Goal: Information Seeking & Learning: Learn about a topic

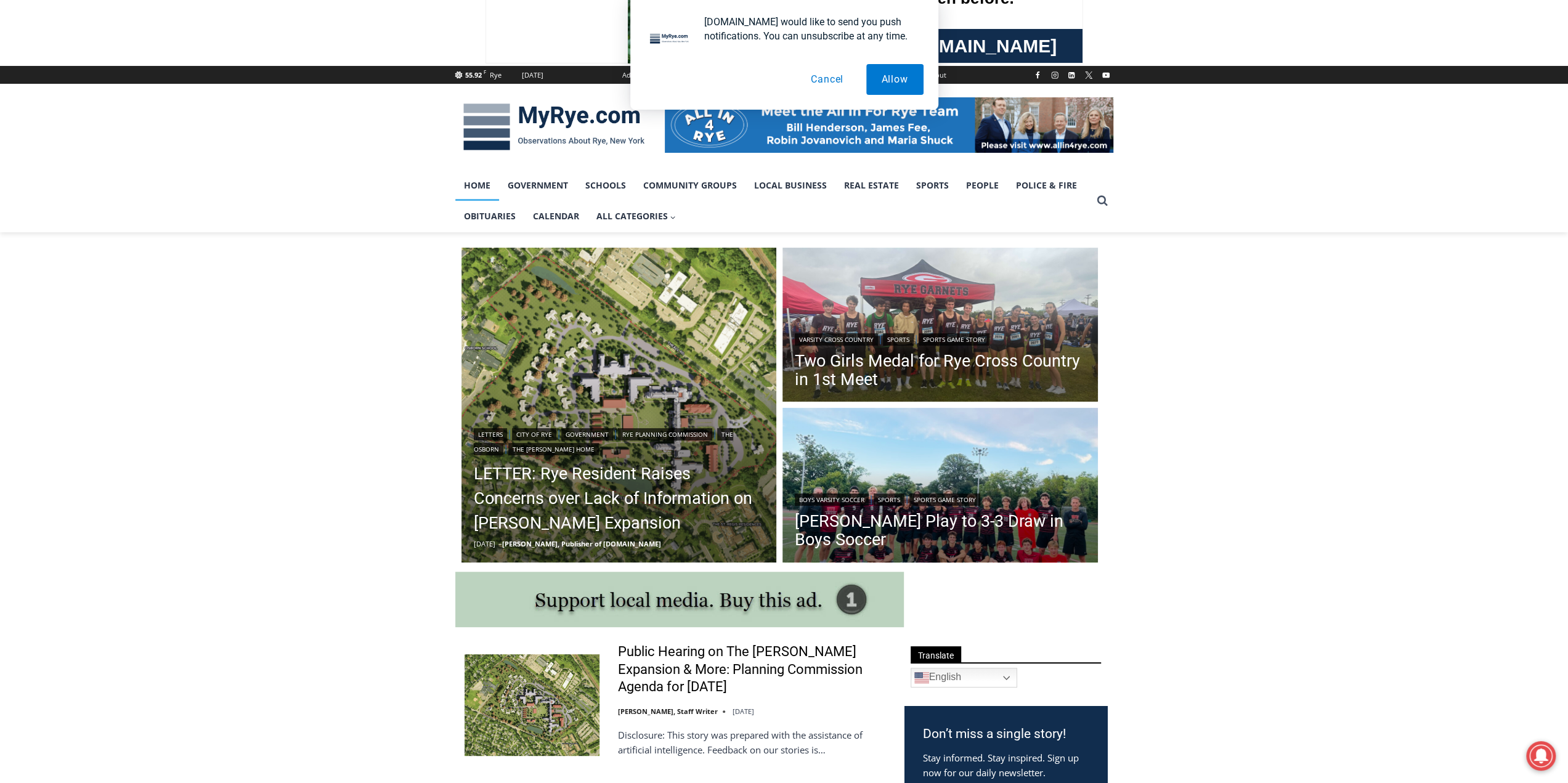
scroll to position [123, 0]
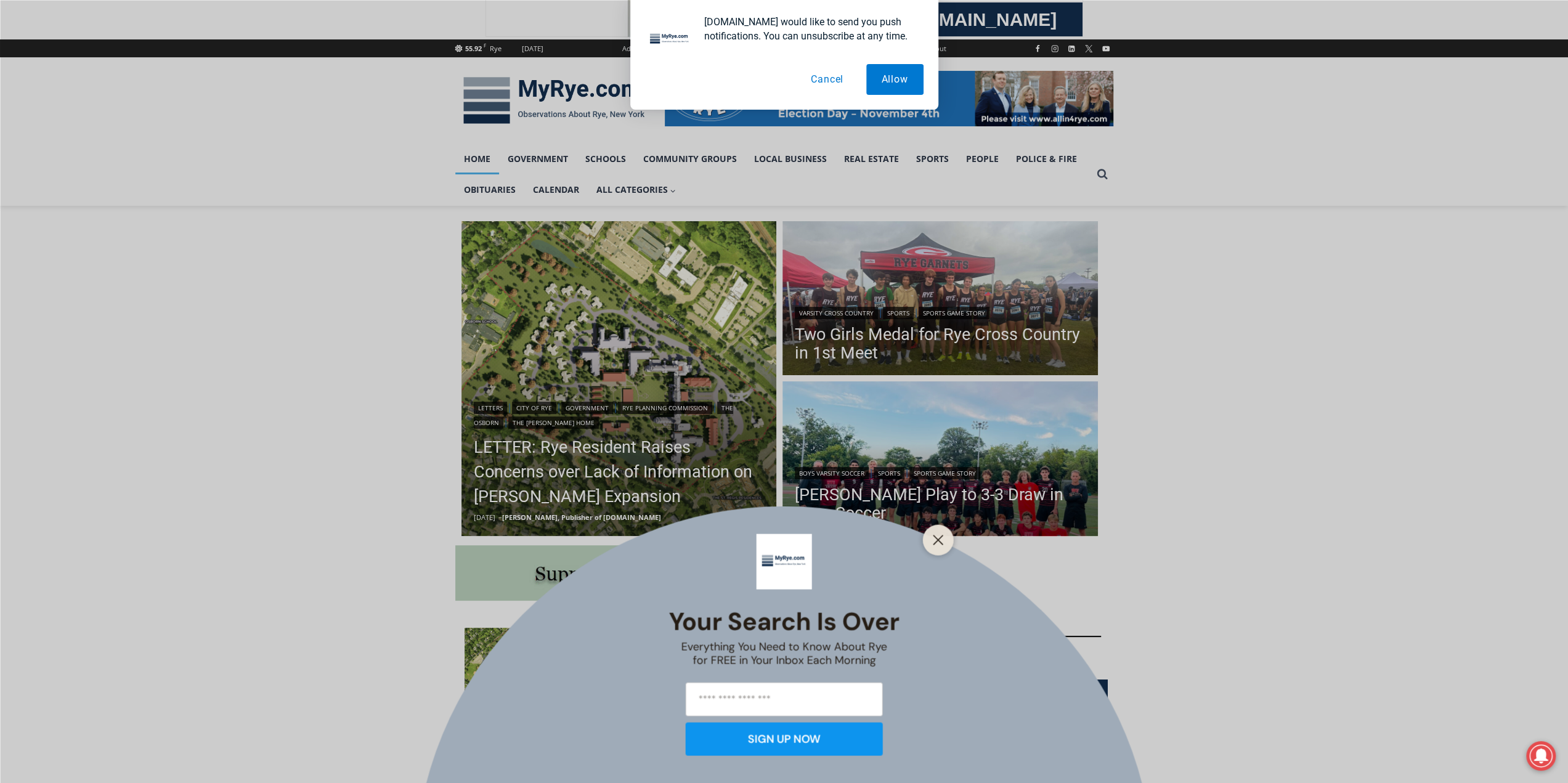
click at [831, 77] on button "Cancel" at bounding box center [827, 80] width 64 height 31
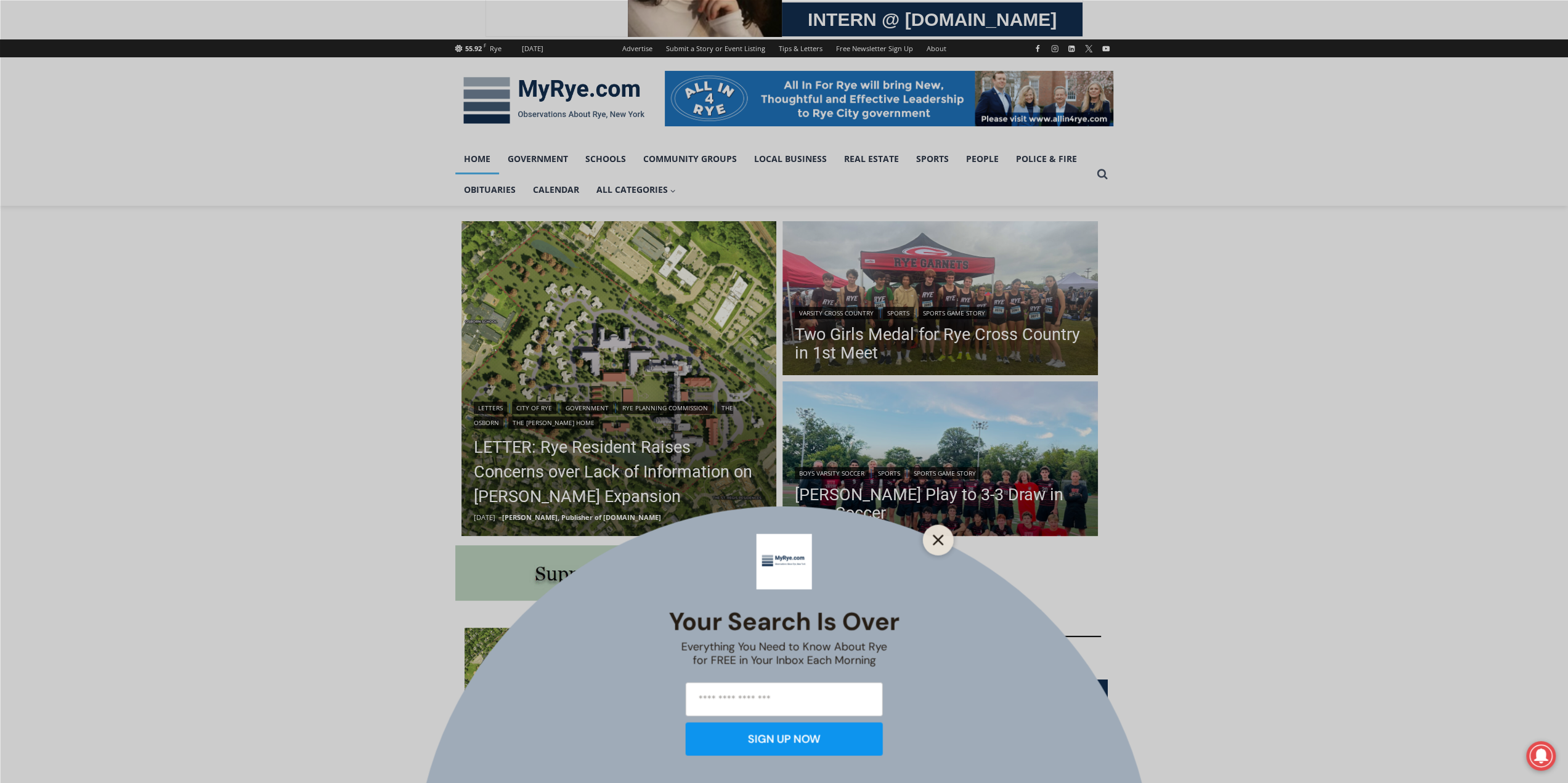
click at [936, 541] on line "Close" at bounding box center [938, 539] width 9 height 9
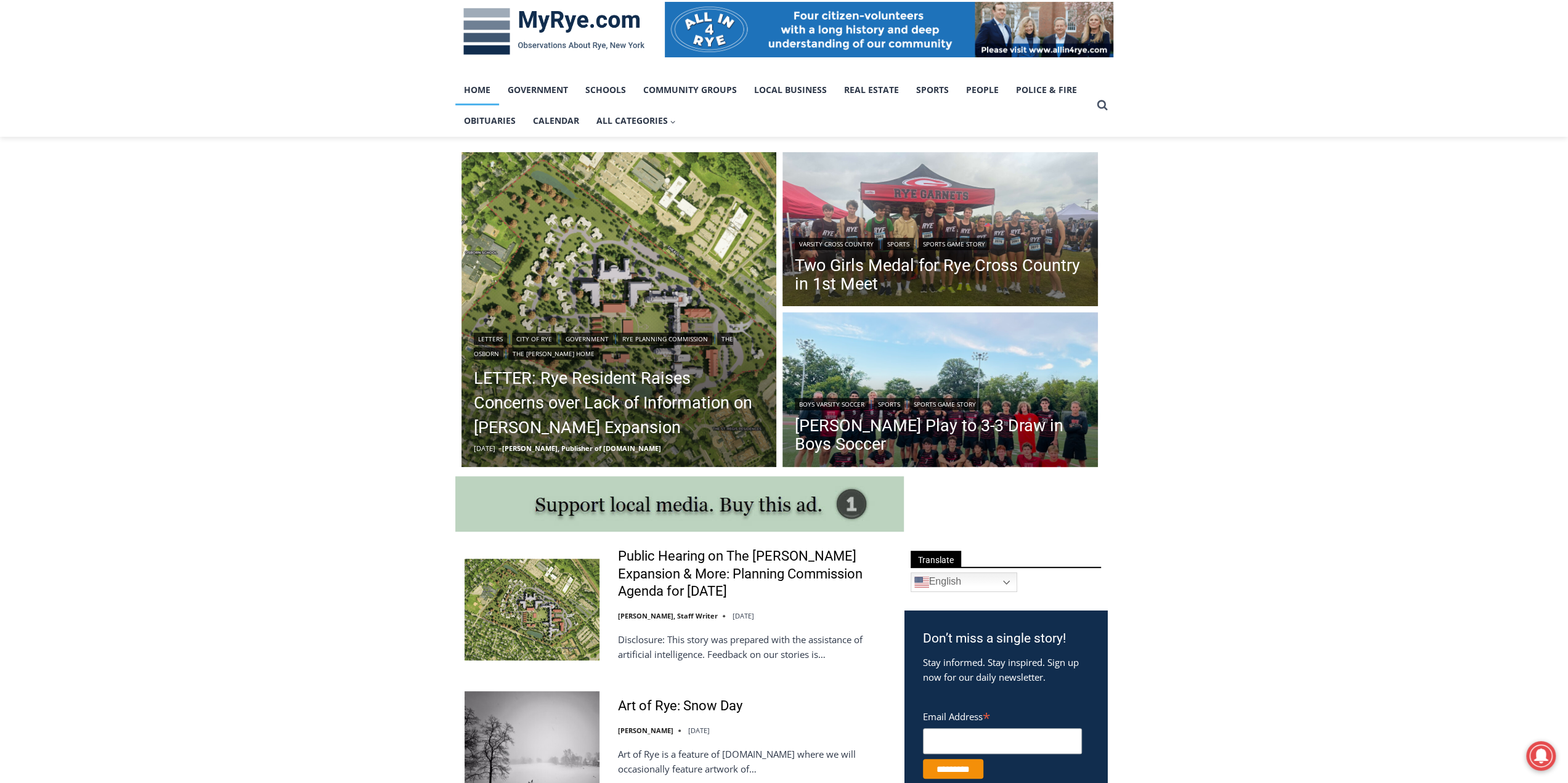
scroll to position [370, 0]
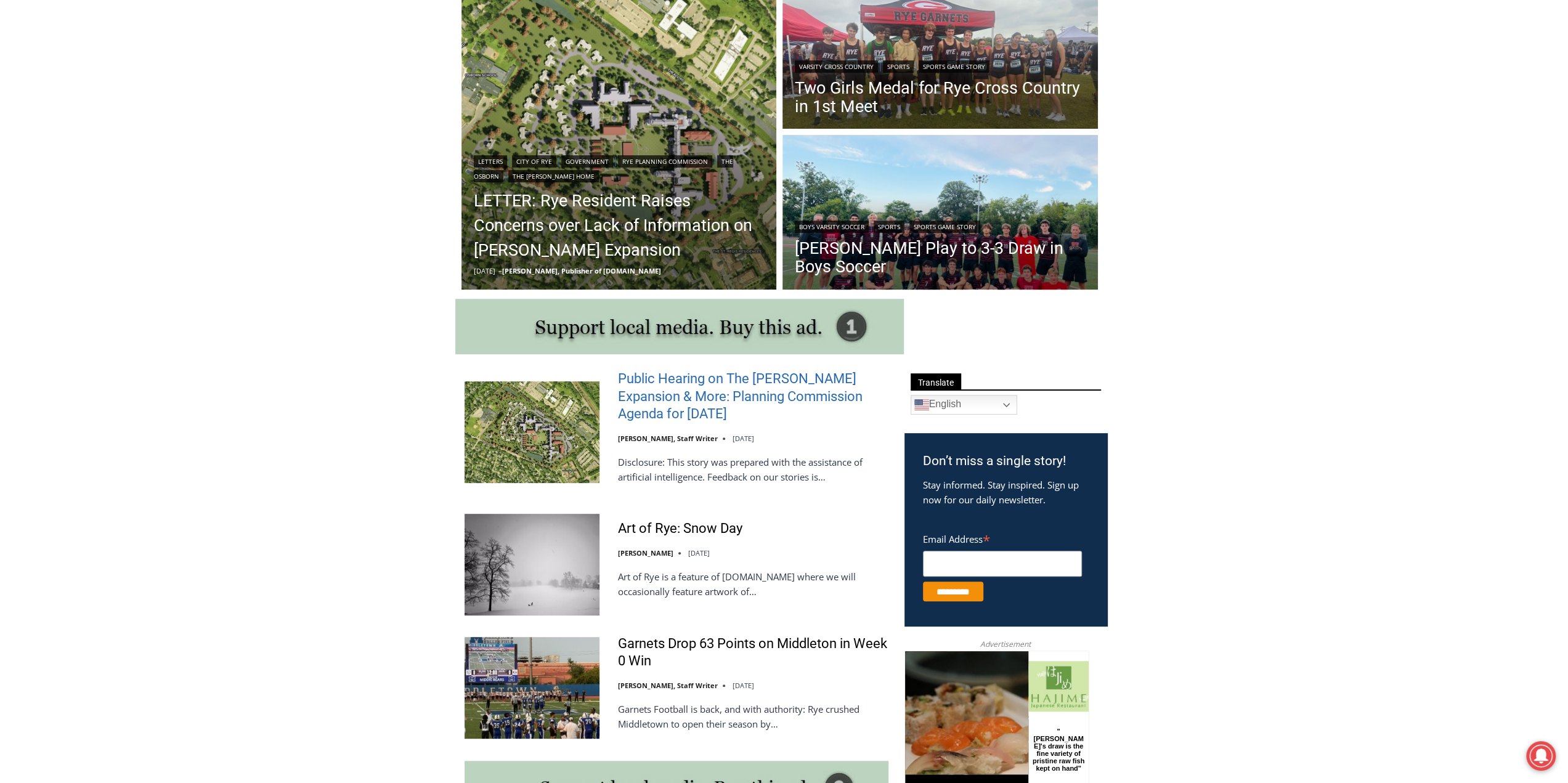
click at [703, 378] on link "Public Hearing on The Osborn Expansion & More: Planning Commission Agenda for T…" at bounding box center [754, 397] width 271 height 53
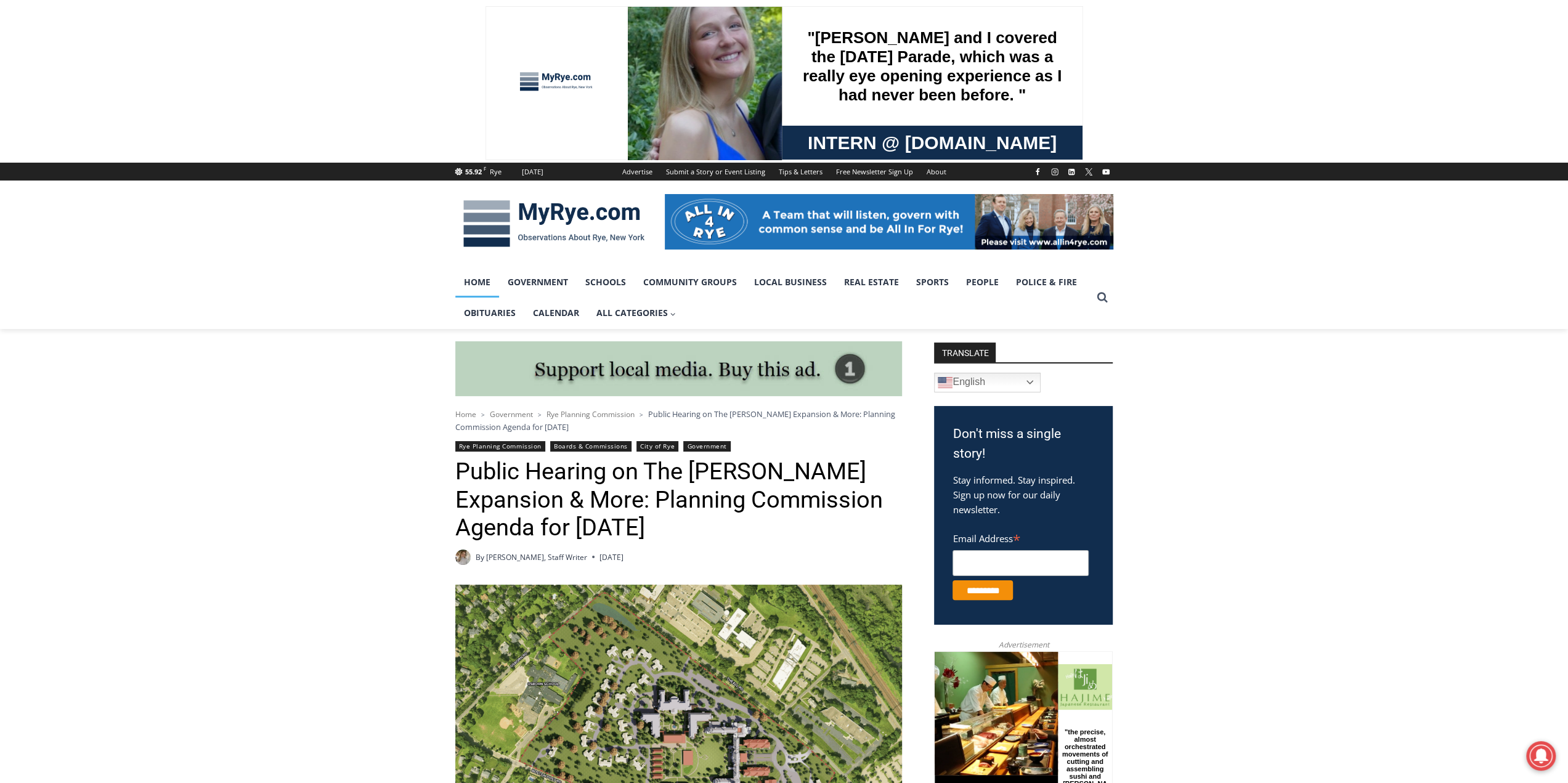
click at [477, 285] on link "Home" at bounding box center [477, 282] width 44 height 31
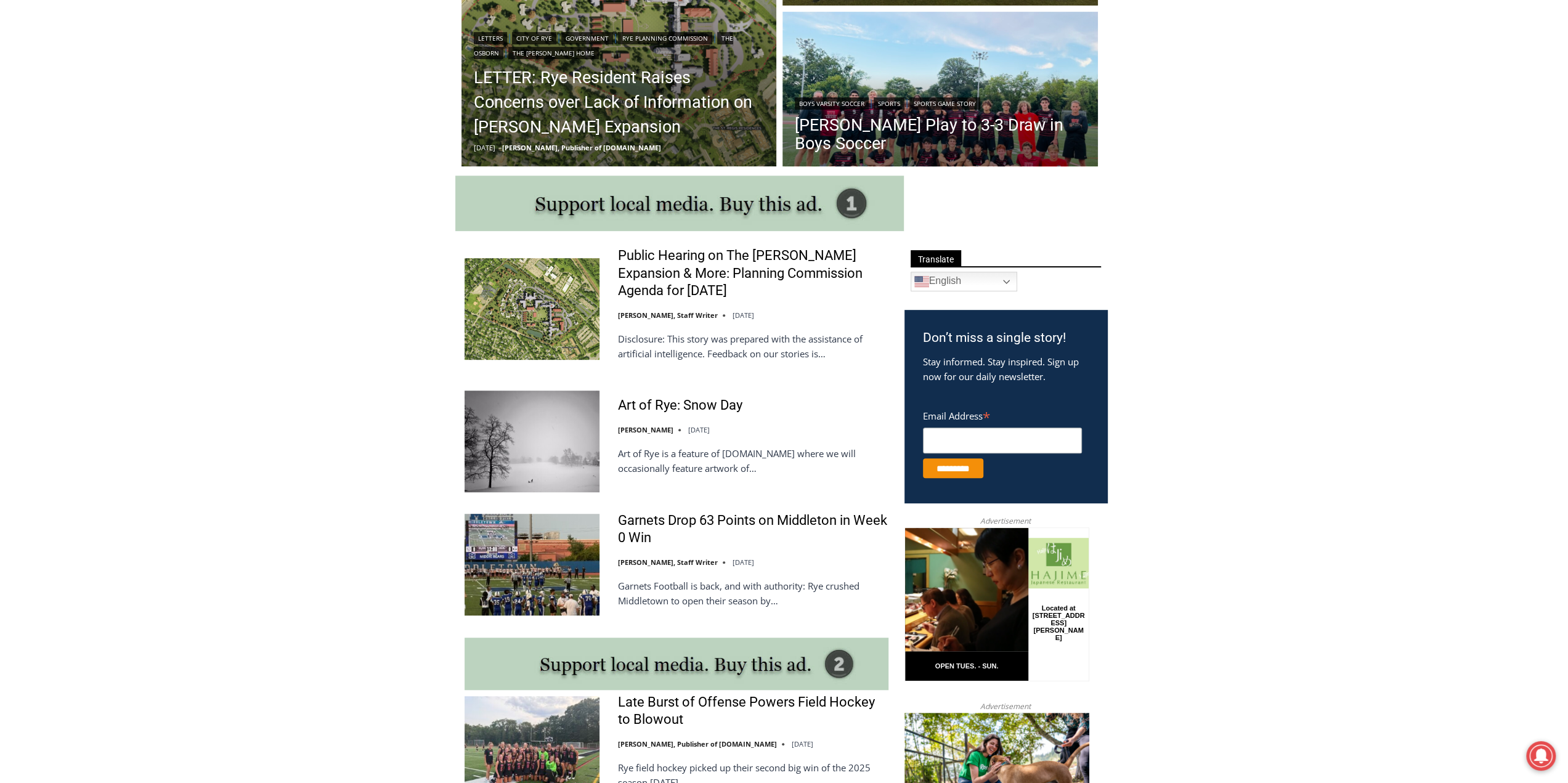
scroll to position [554, 0]
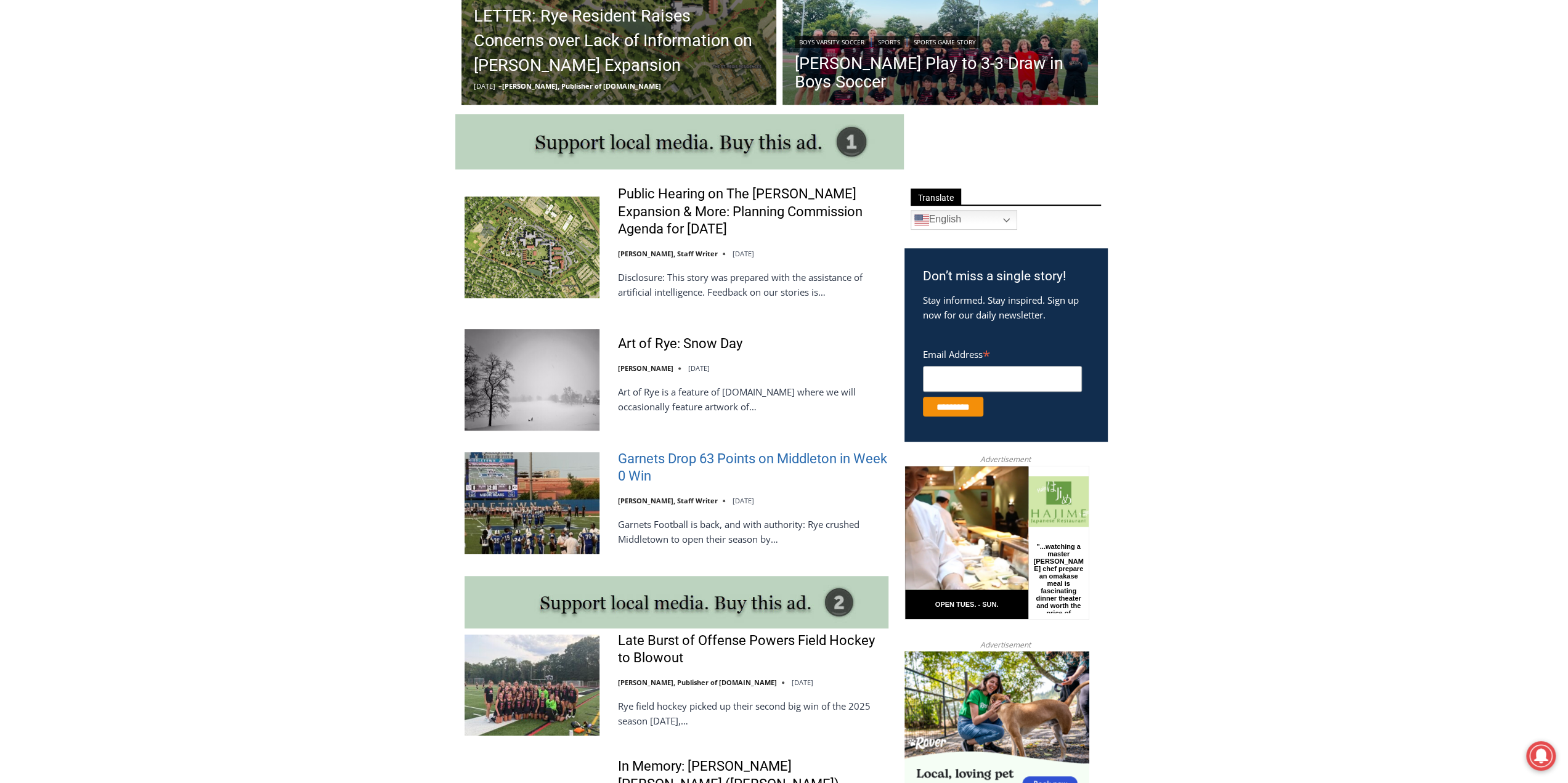
click at [634, 472] on link "Garnets Drop 63 Points on Middleton in Week 0 Win" at bounding box center [754, 468] width 271 height 35
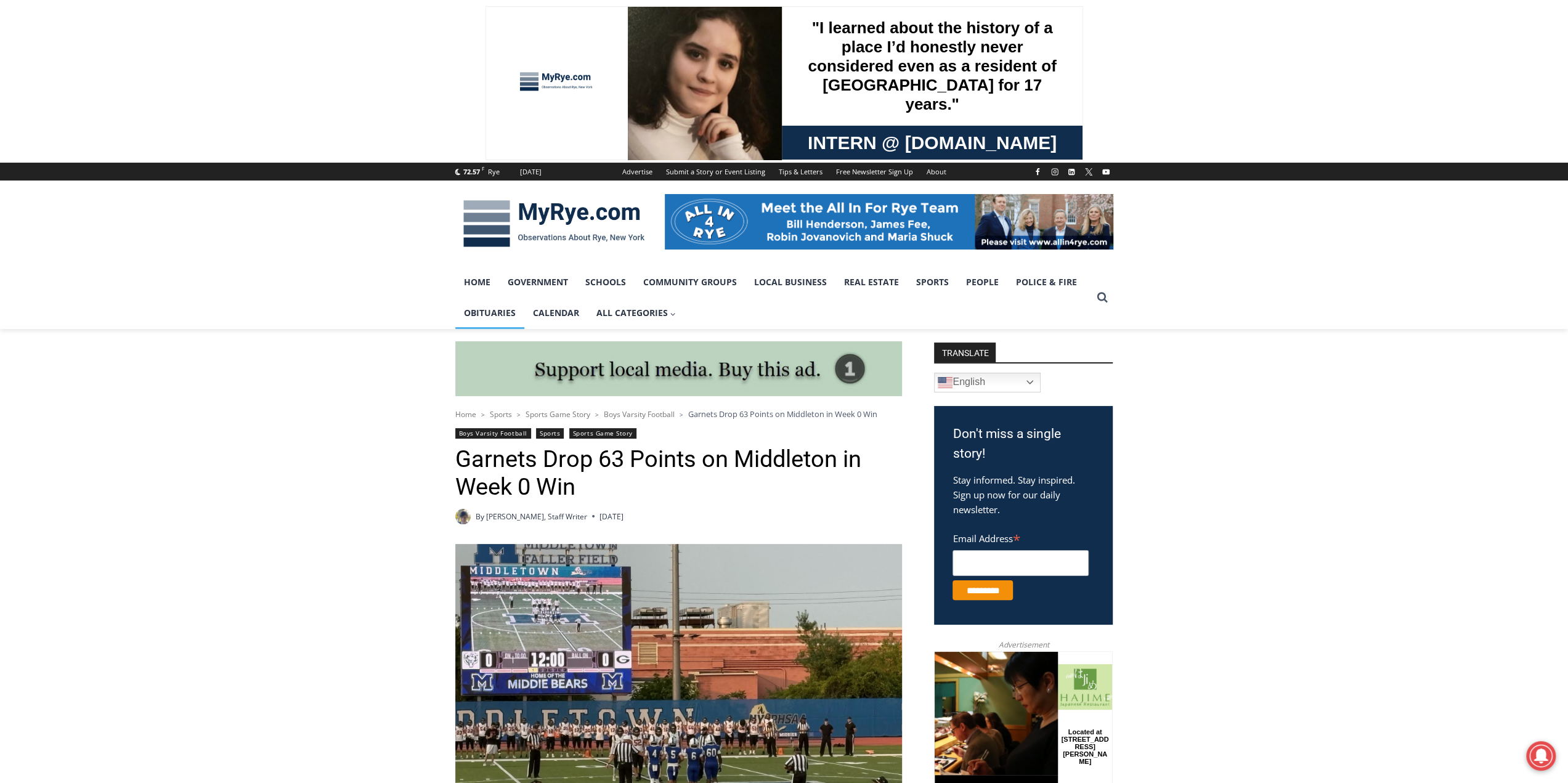
click at [482, 310] on link "Obituaries" at bounding box center [490, 313] width 69 height 31
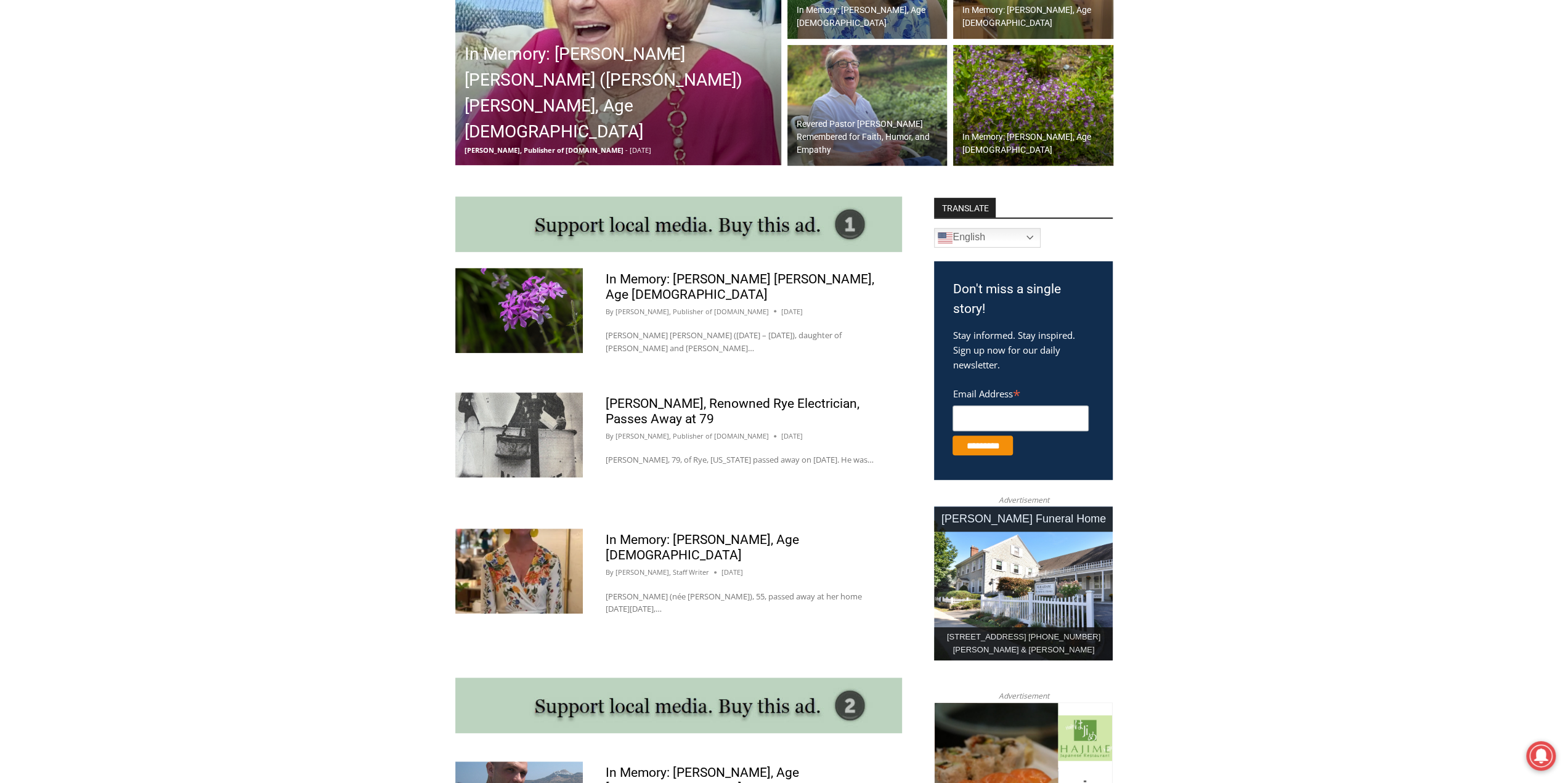
scroll to position [493, 0]
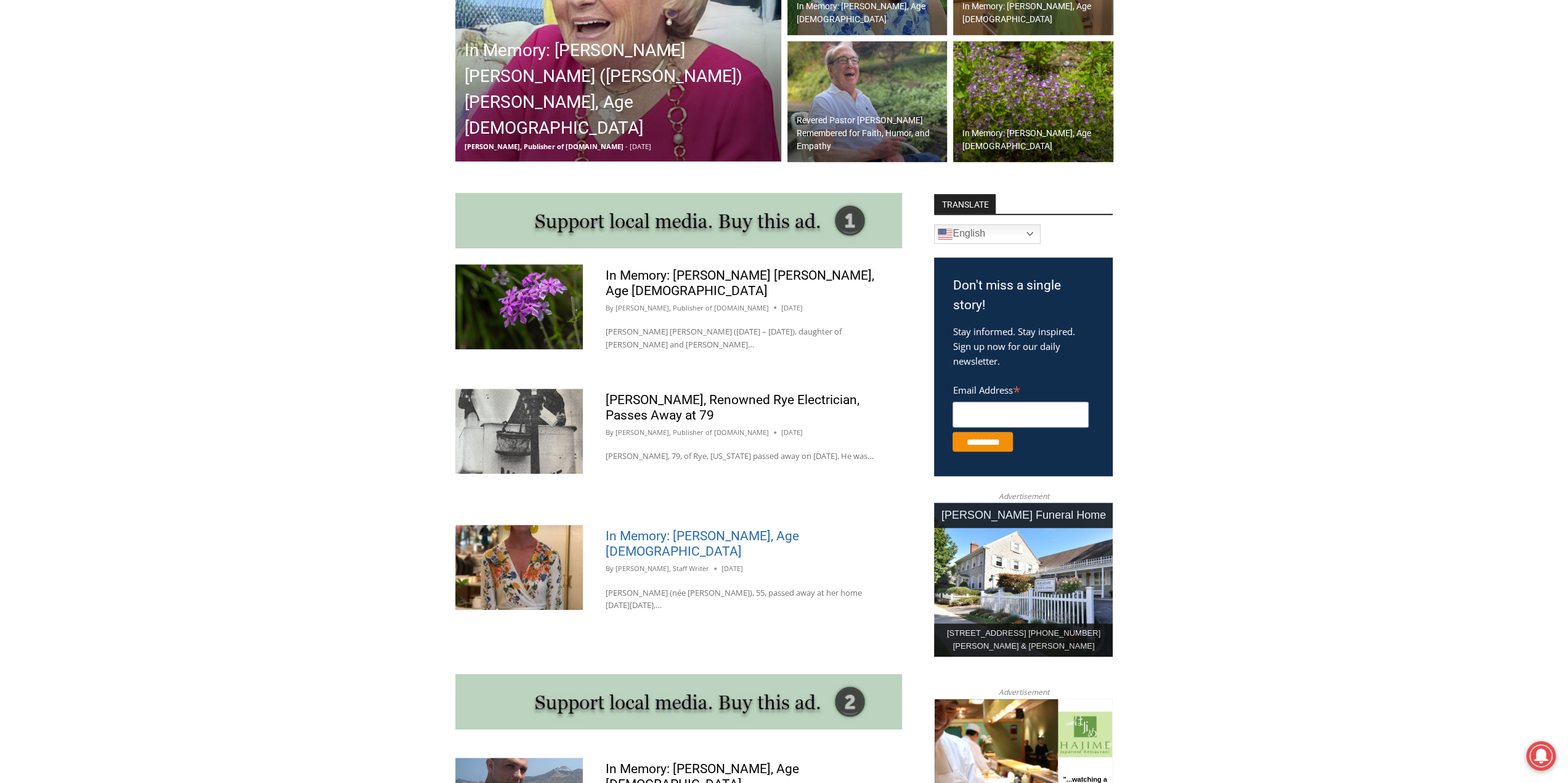
click at [736, 532] on link "In Memory: [PERSON_NAME], Age [DEMOGRAPHIC_DATA]" at bounding box center [703, 543] width 194 height 30
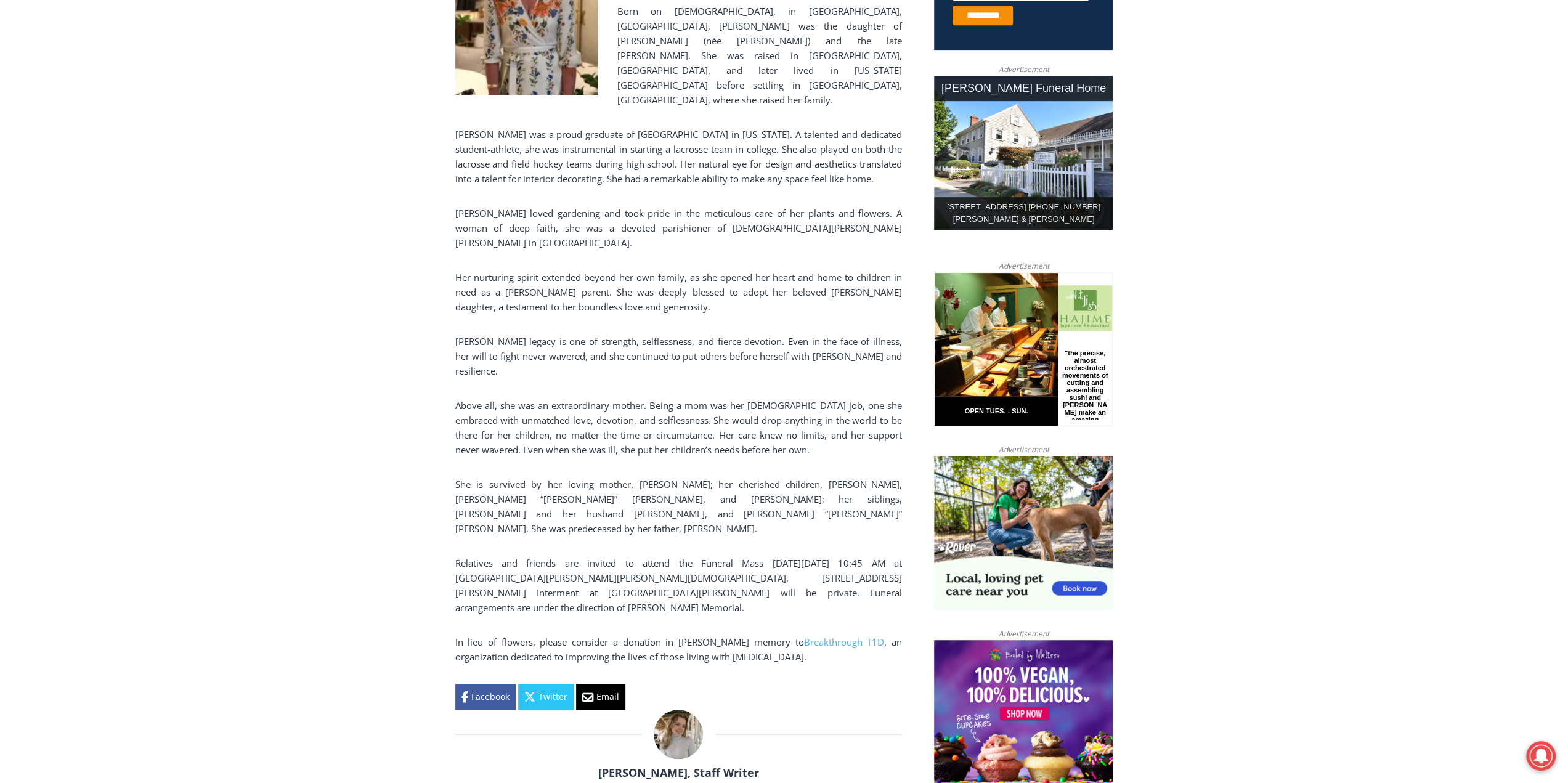
scroll to position [431, 0]
